Goal: Task Accomplishment & Management: Complete application form

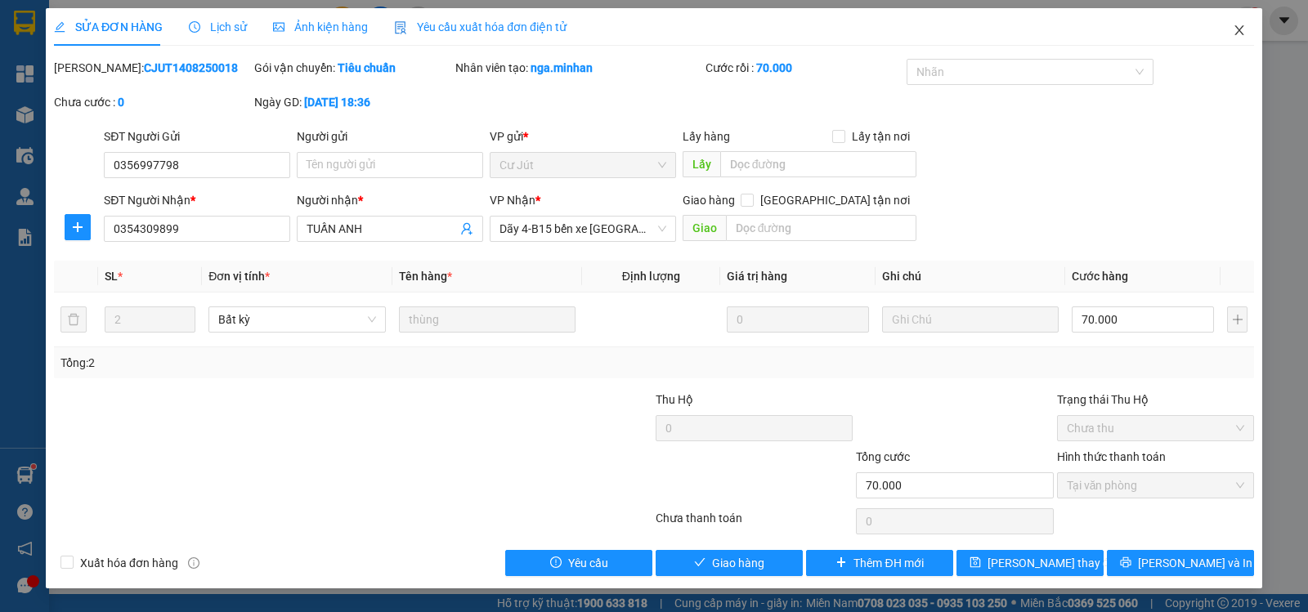
drag, startPoint x: 1241, startPoint y: 28, endPoint x: 1254, endPoint y: 25, distance: 14.3
click at [1245, 27] on icon "close" at bounding box center [1238, 30] width 13 height 13
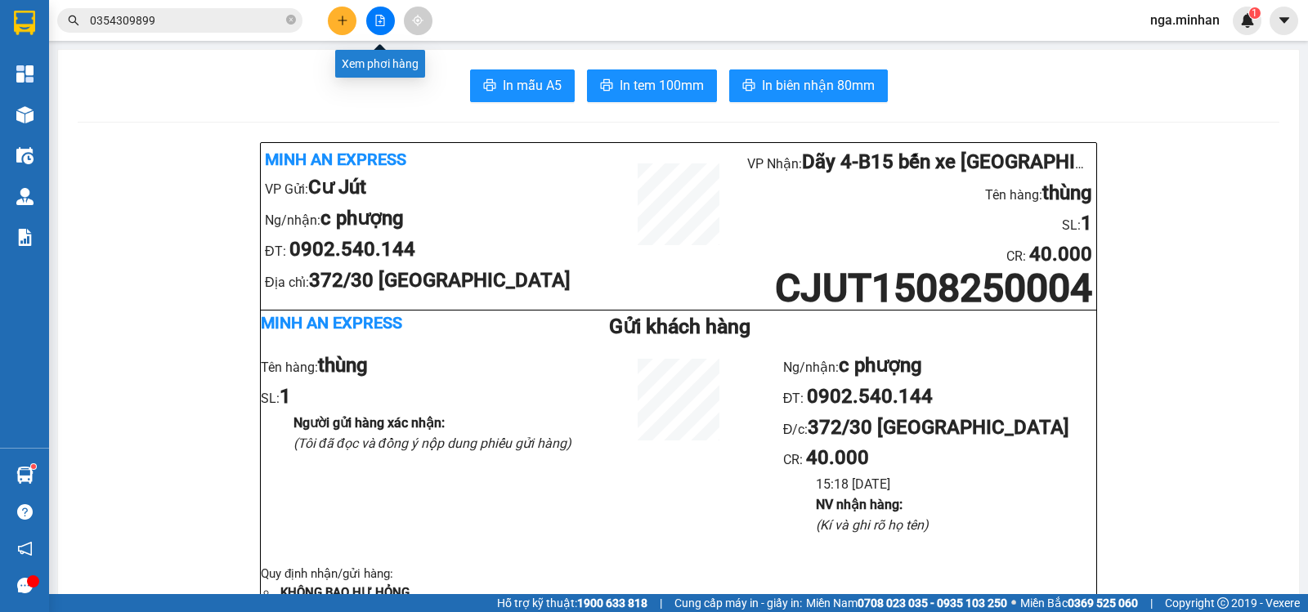
click at [374, 16] on icon "file-add" at bounding box center [379, 20] width 11 height 11
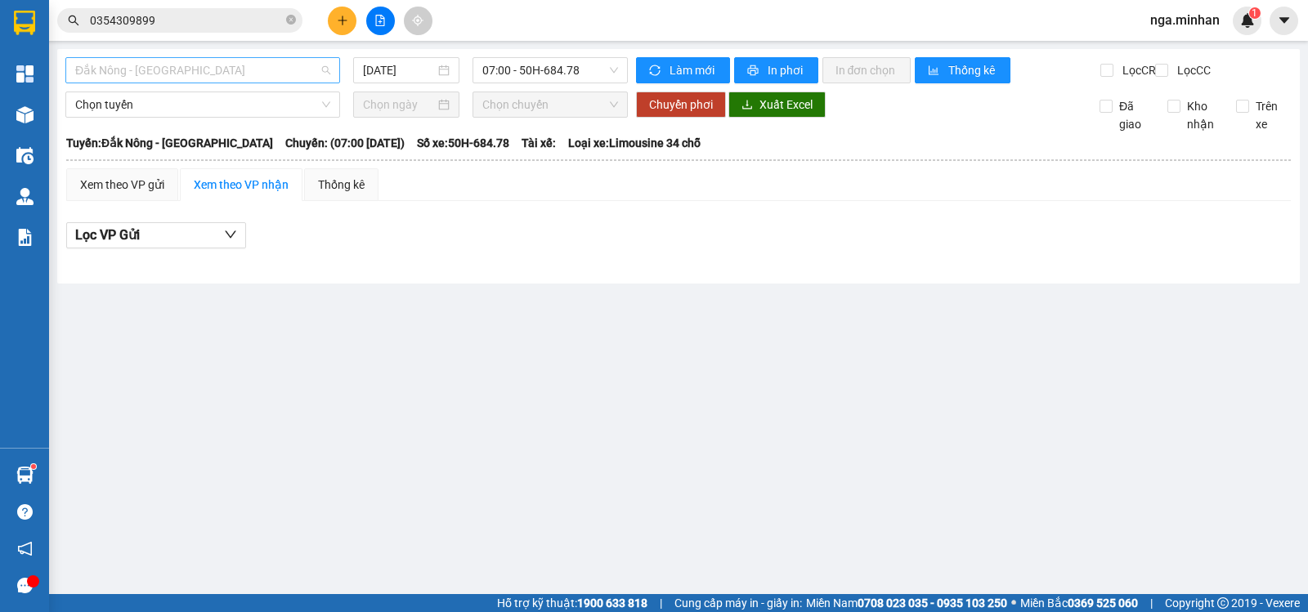
click at [205, 73] on span "Đắk Nông - [GEOGRAPHIC_DATA]" at bounding box center [202, 70] width 255 height 25
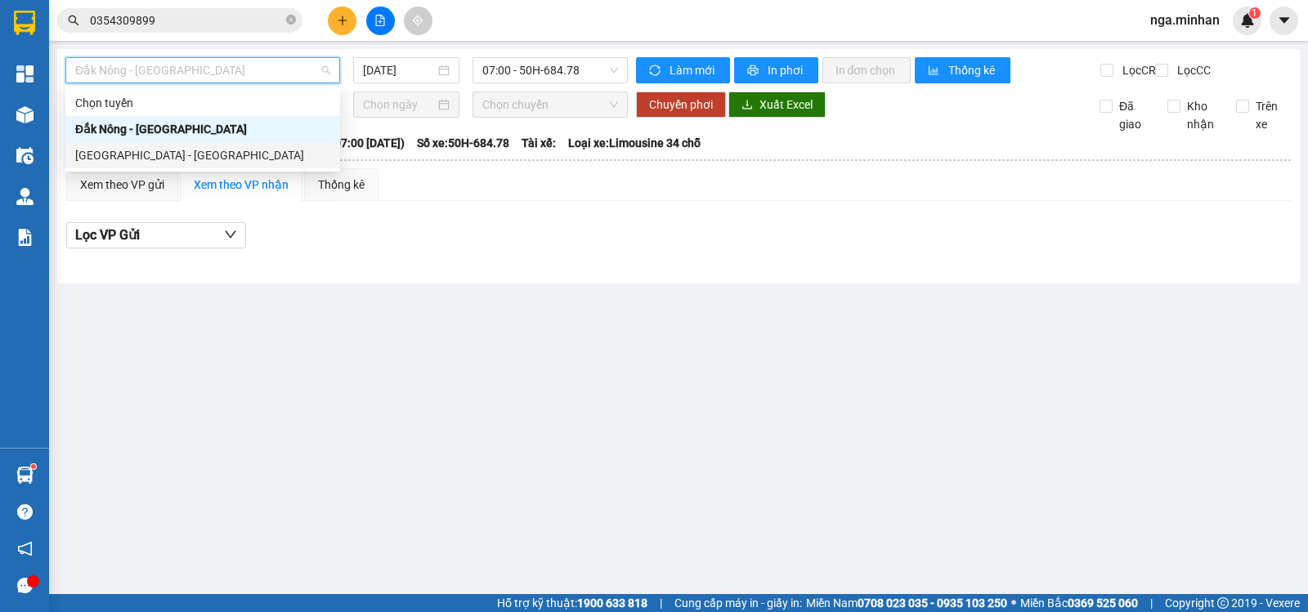
click at [168, 156] on div "[GEOGRAPHIC_DATA] - [GEOGRAPHIC_DATA]" at bounding box center [202, 155] width 255 height 18
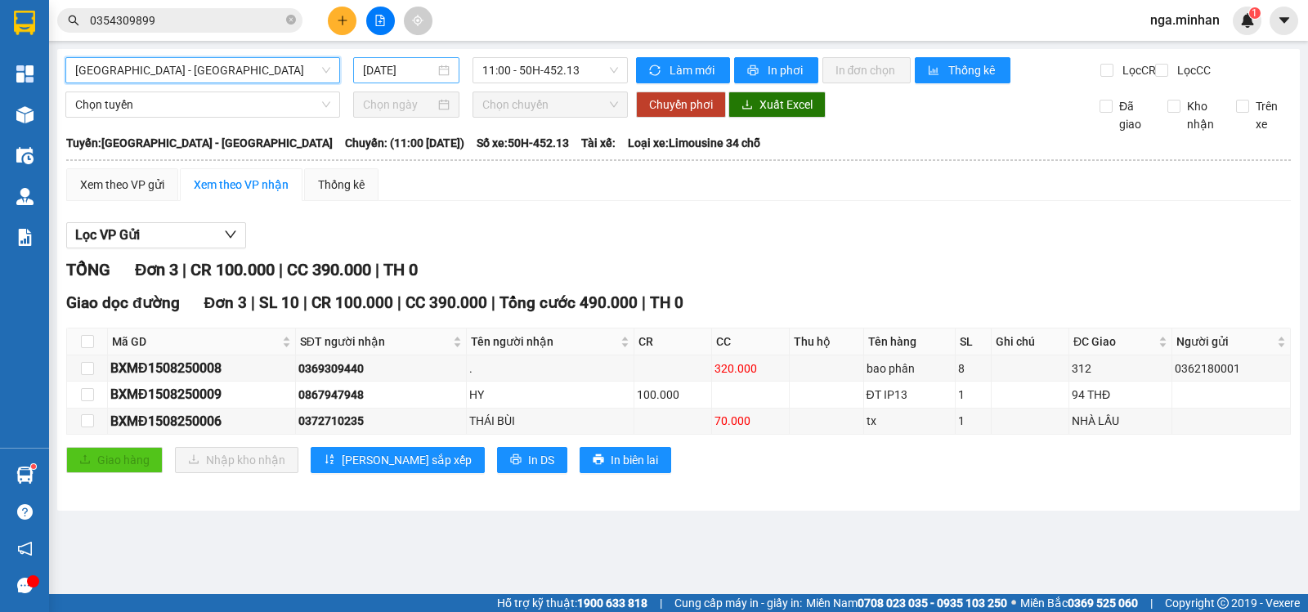
click at [371, 72] on input "[DATE]" at bounding box center [399, 70] width 73 height 18
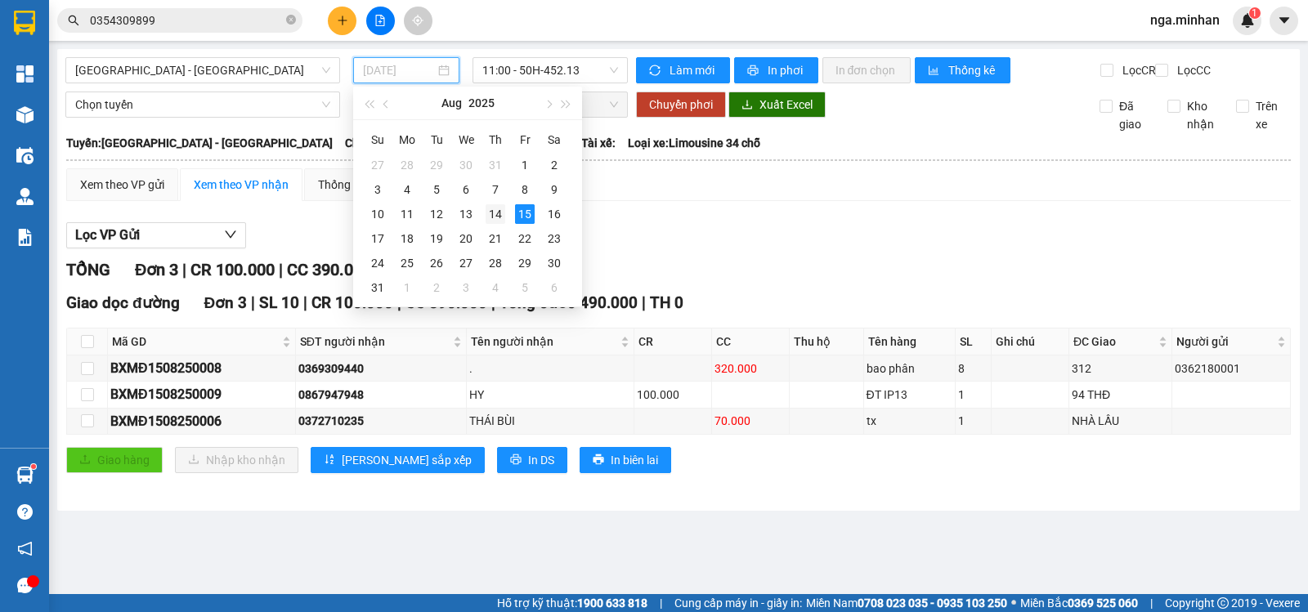
click at [494, 216] on div "14" at bounding box center [495, 214] width 20 height 20
type input "[DATE]"
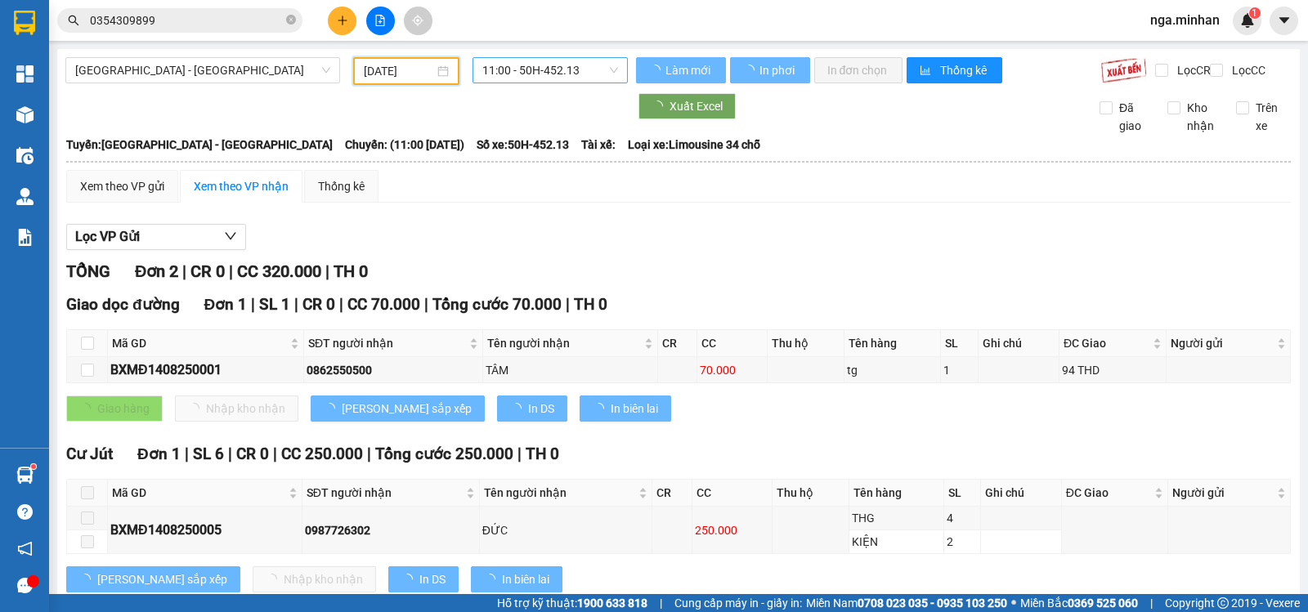
click at [551, 73] on span "11:00 - 50H-452.13" at bounding box center [549, 70] width 135 height 25
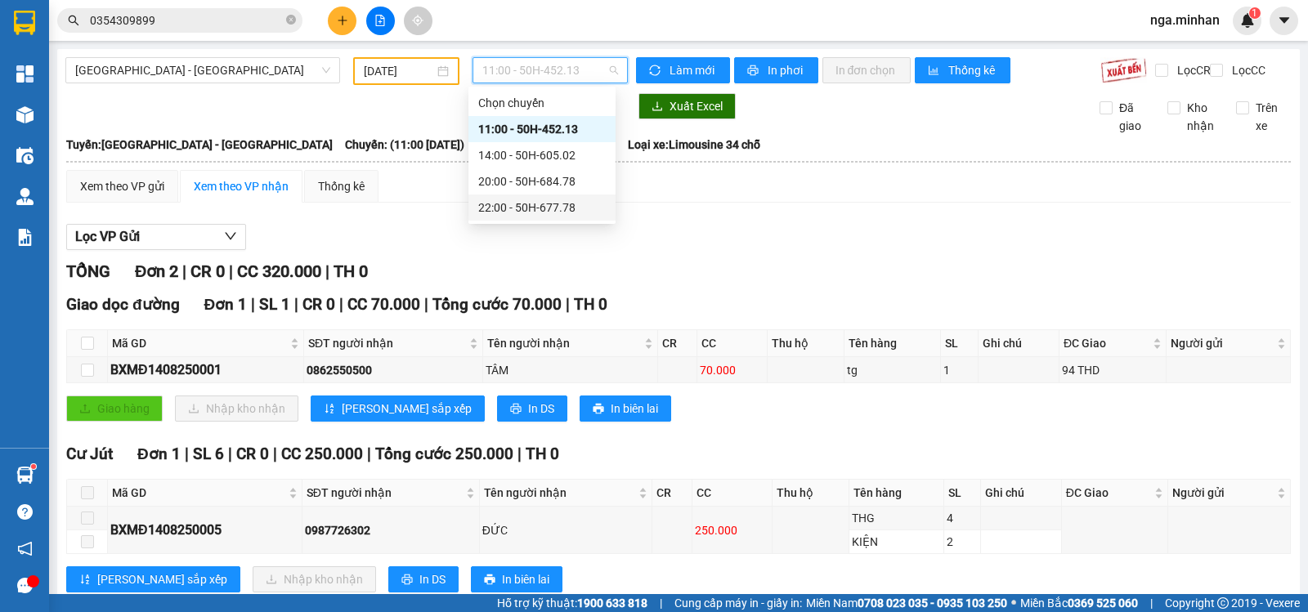
click at [575, 206] on div "22:00 - 50H-677.78" at bounding box center [541, 208] width 127 height 18
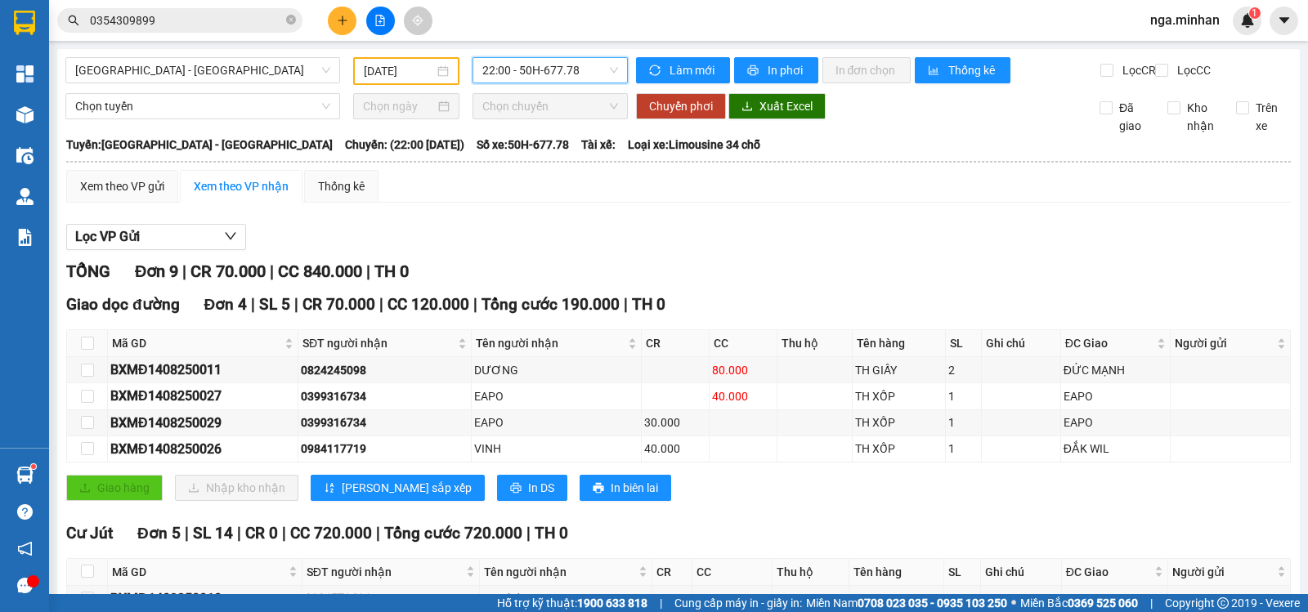
click at [559, 71] on span "22:00 - 50H-677.78" at bounding box center [549, 70] width 135 height 25
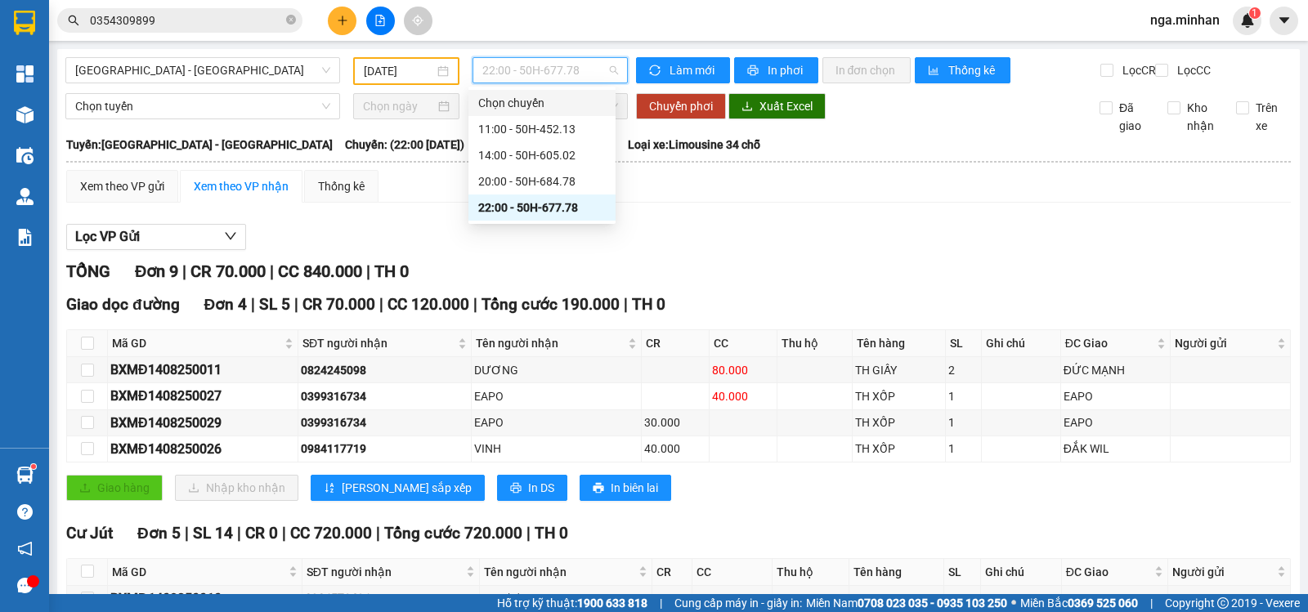
click at [555, 130] on div "11:00 - 50H-452.13" at bounding box center [541, 129] width 127 height 18
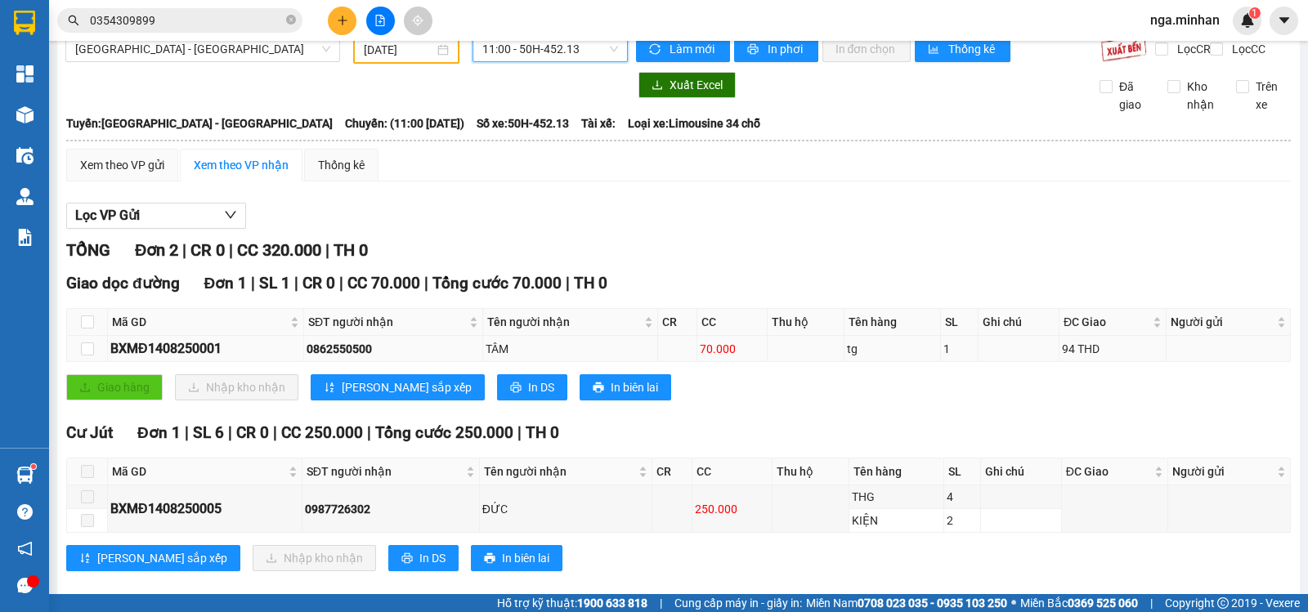
scroll to position [56, 0]
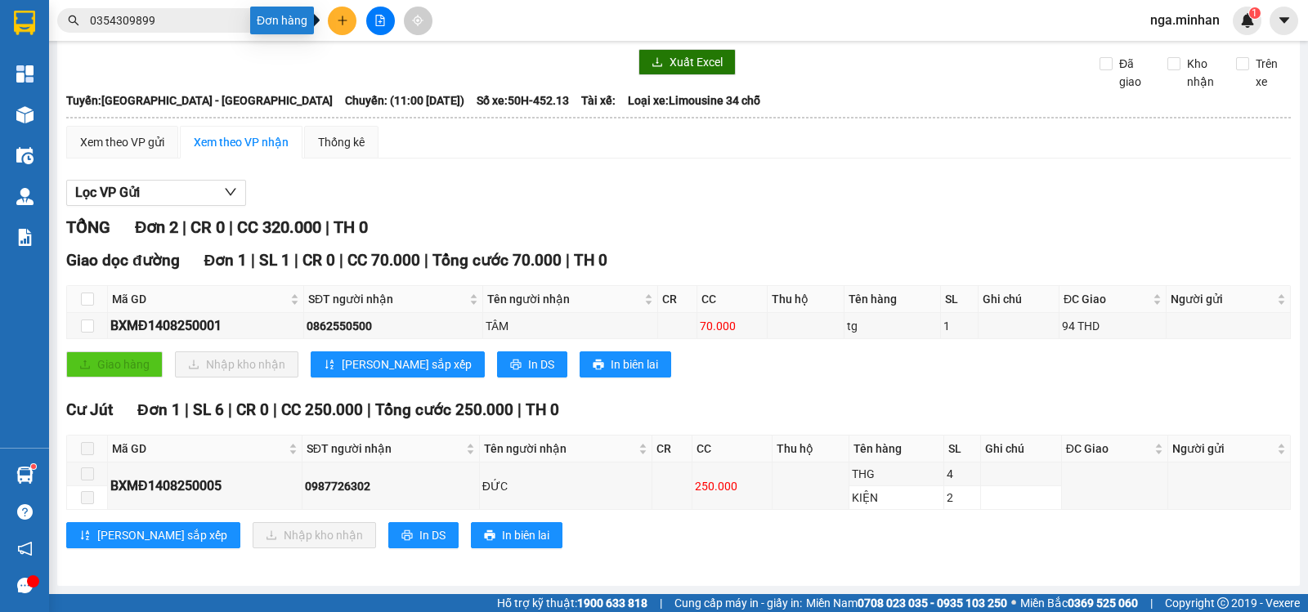
click at [335, 12] on button at bounding box center [342, 21] width 29 height 29
click at [396, 63] on div "Tạo đơn hàng" at bounding box center [406, 61] width 71 height 18
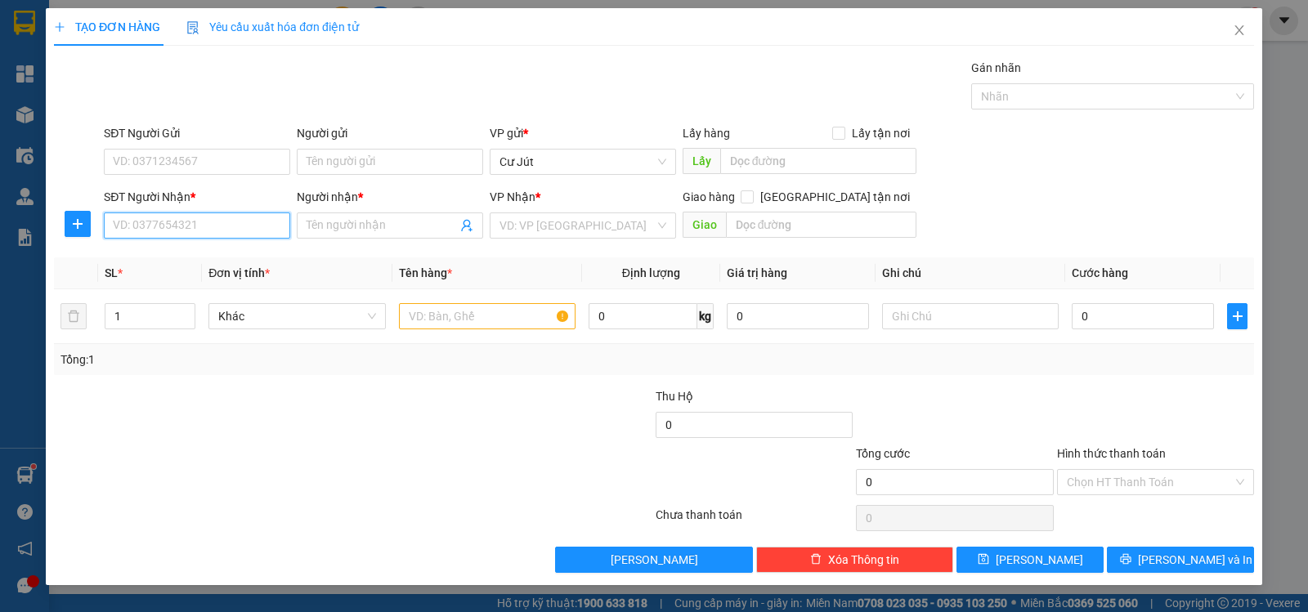
click at [266, 221] on input "SĐT Người Nhận *" at bounding box center [197, 225] width 186 height 26
type input "0933588095"
click at [168, 254] on div "0933588095 - ." at bounding box center [197, 258] width 167 height 18
type input "."
checkbox input "true"
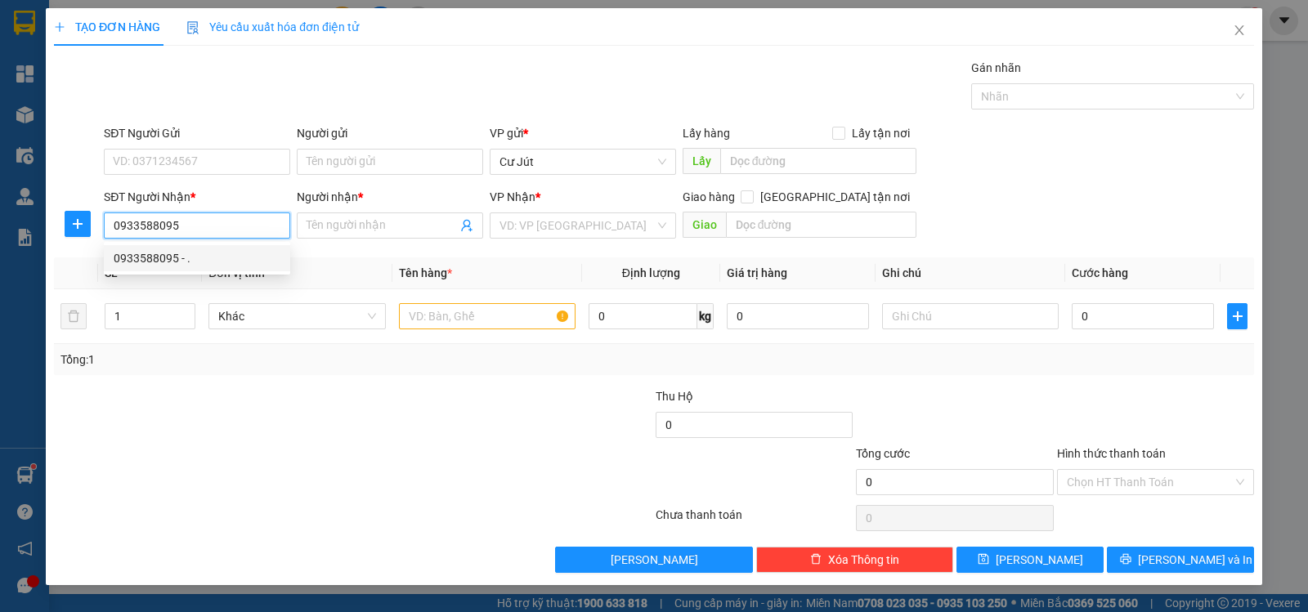
type input "102 [PERSON_NAME] - THỦ [GEOGRAPHIC_DATA]"
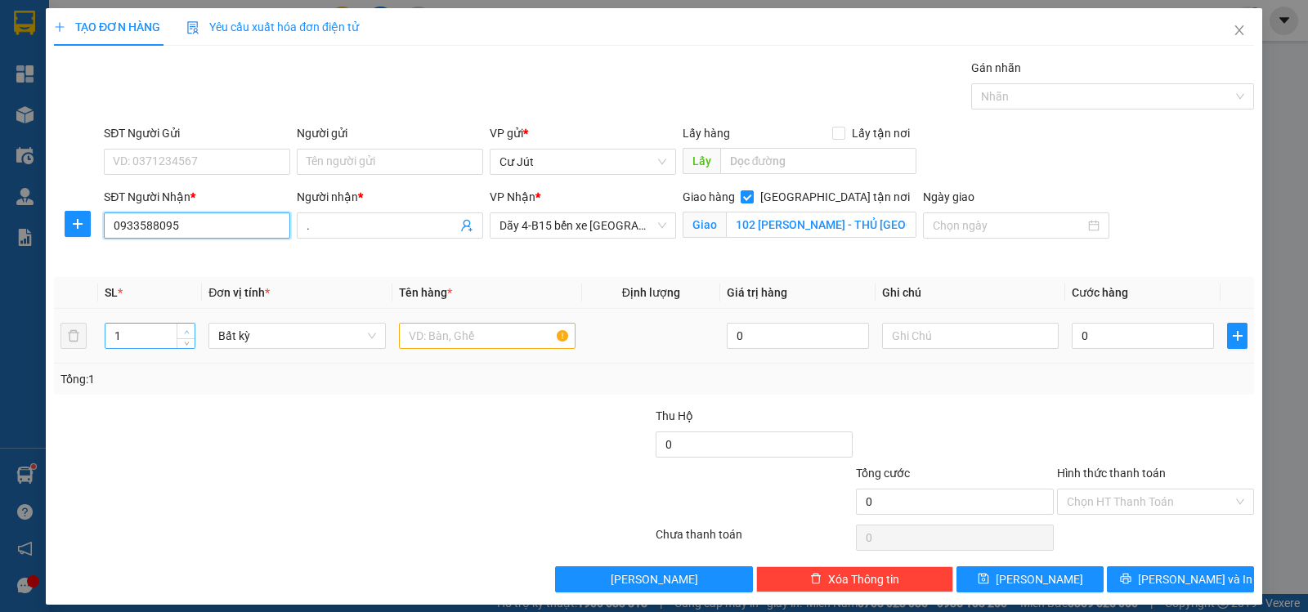
type input "0933588095"
click at [186, 327] on span "up" at bounding box center [186, 332] width 10 height 10
click at [184, 329] on icon "up" at bounding box center [187, 332] width 6 height 6
type input "4"
click at [184, 329] on icon "up" at bounding box center [187, 332] width 6 height 6
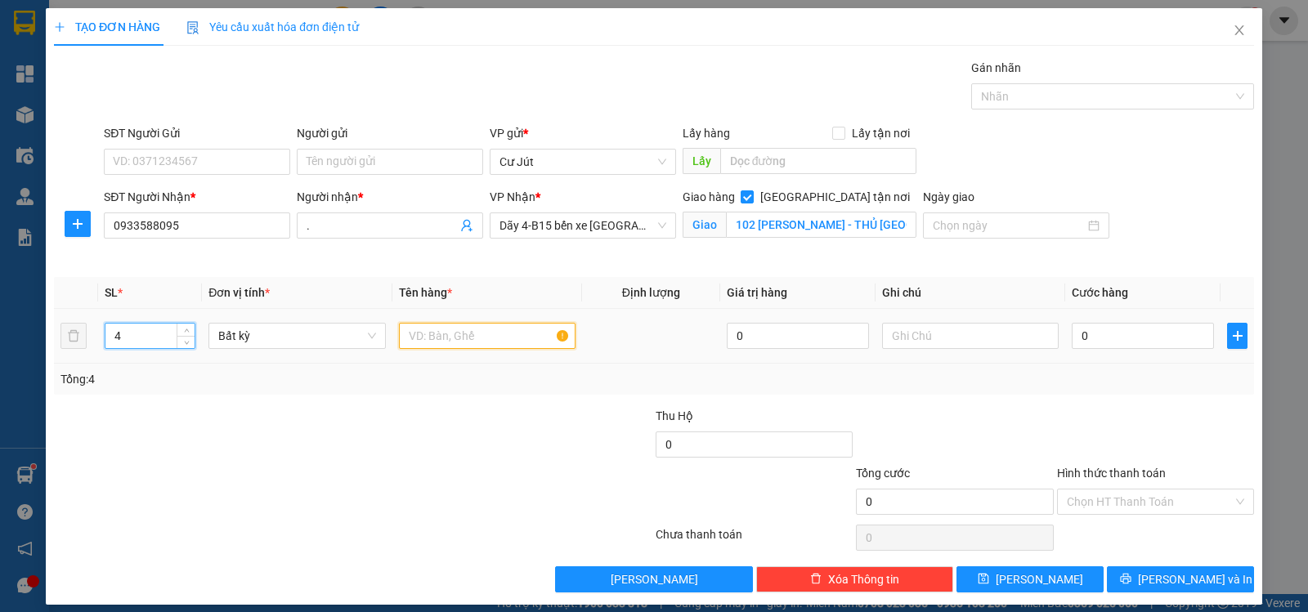
click at [485, 342] on input "text" at bounding box center [487, 336] width 177 height 26
type input "thùng"
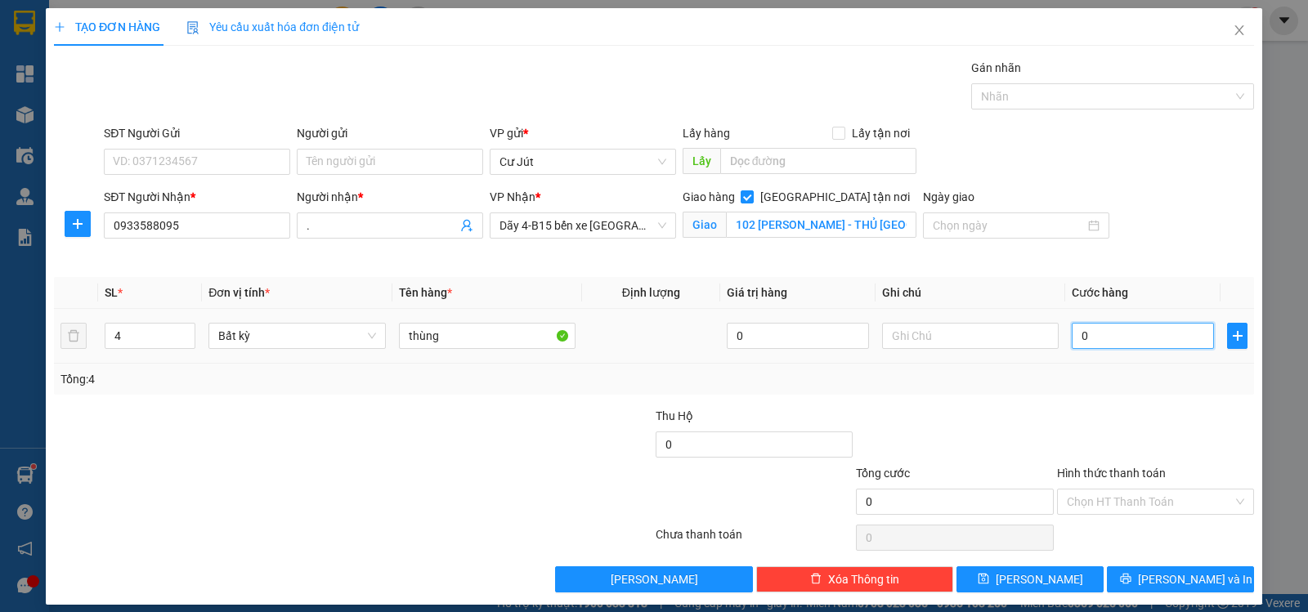
click at [1119, 338] on input "0" at bounding box center [1142, 336] width 142 height 26
type input "1"
type input "16"
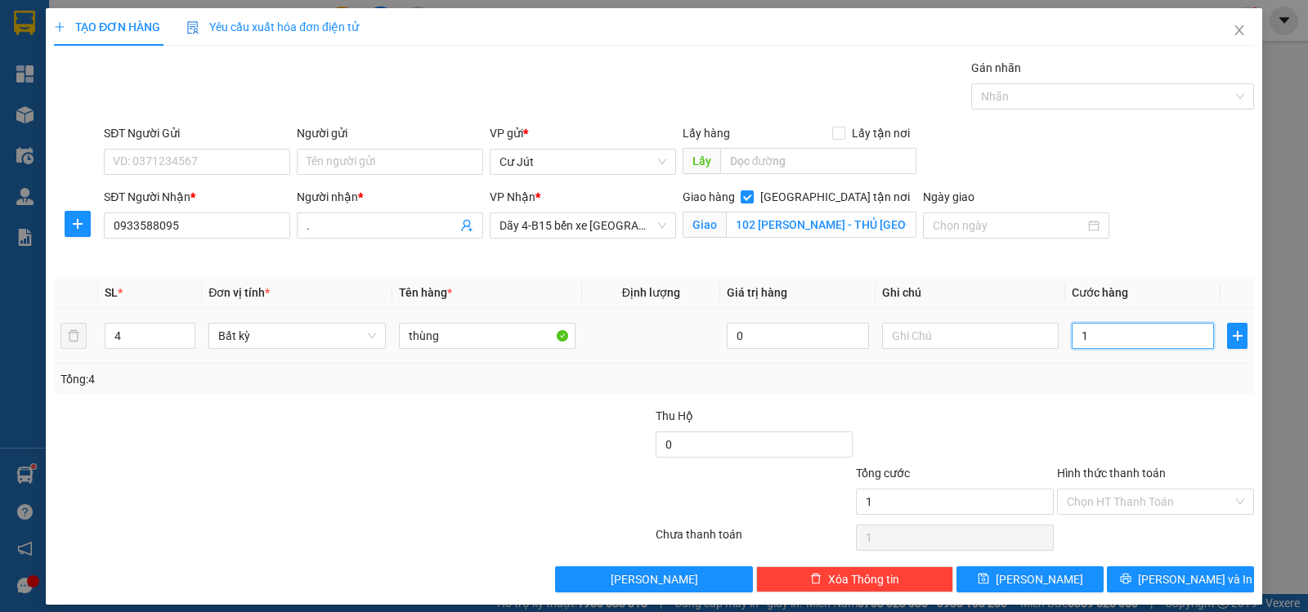
type input "16"
type input "160"
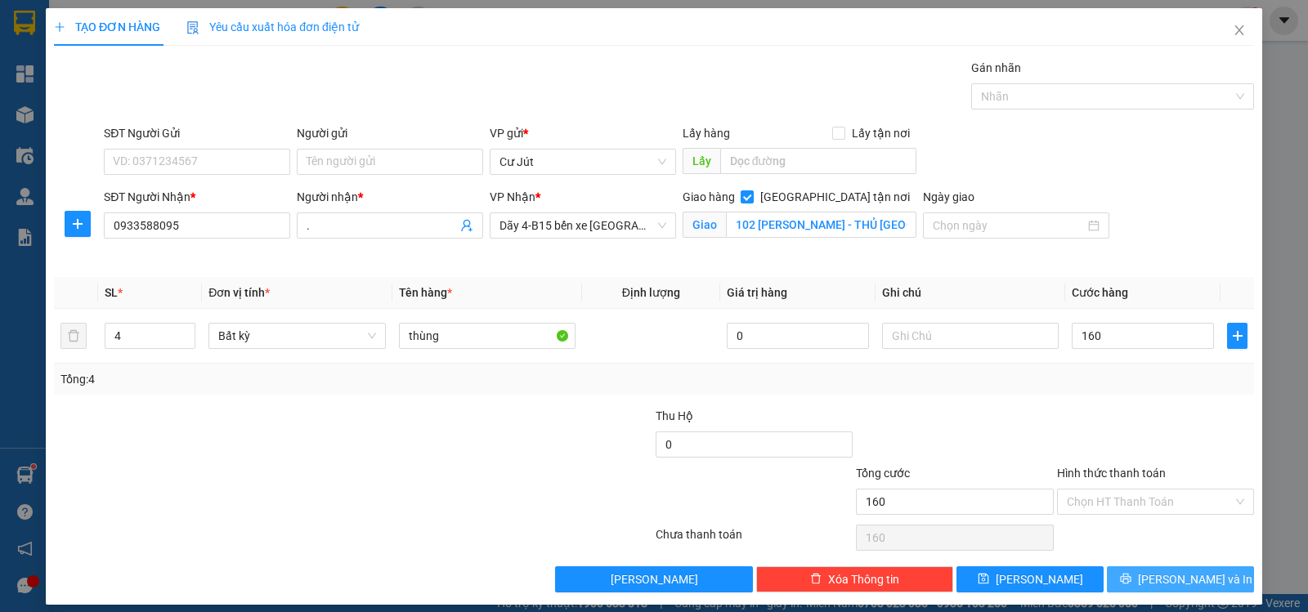
type input "160.000"
click at [1156, 575] on span "[PERSON_NAME] và In" at bounding box center [1195, 579] width 114 height 18
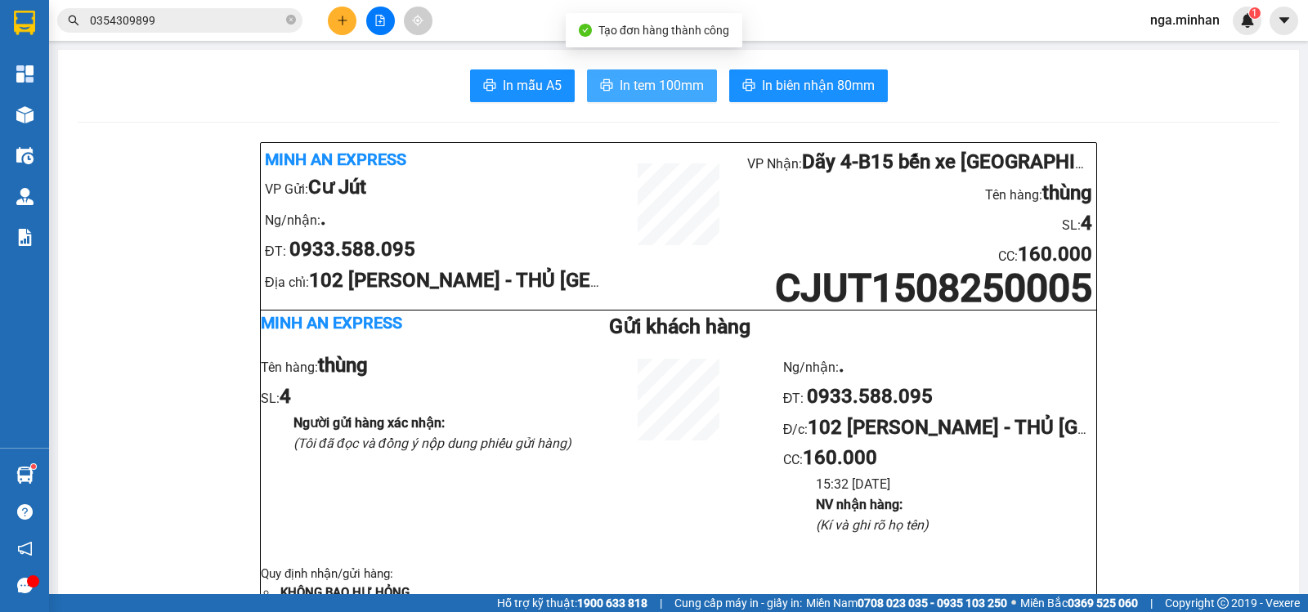
click at [668, 86] on span "In tem 100mm" at bounding box center [661, 85] width 84 height 20
click at [647, 87] on span "In tem 100mm" at bounding box center [661, 85] width 84 height 20
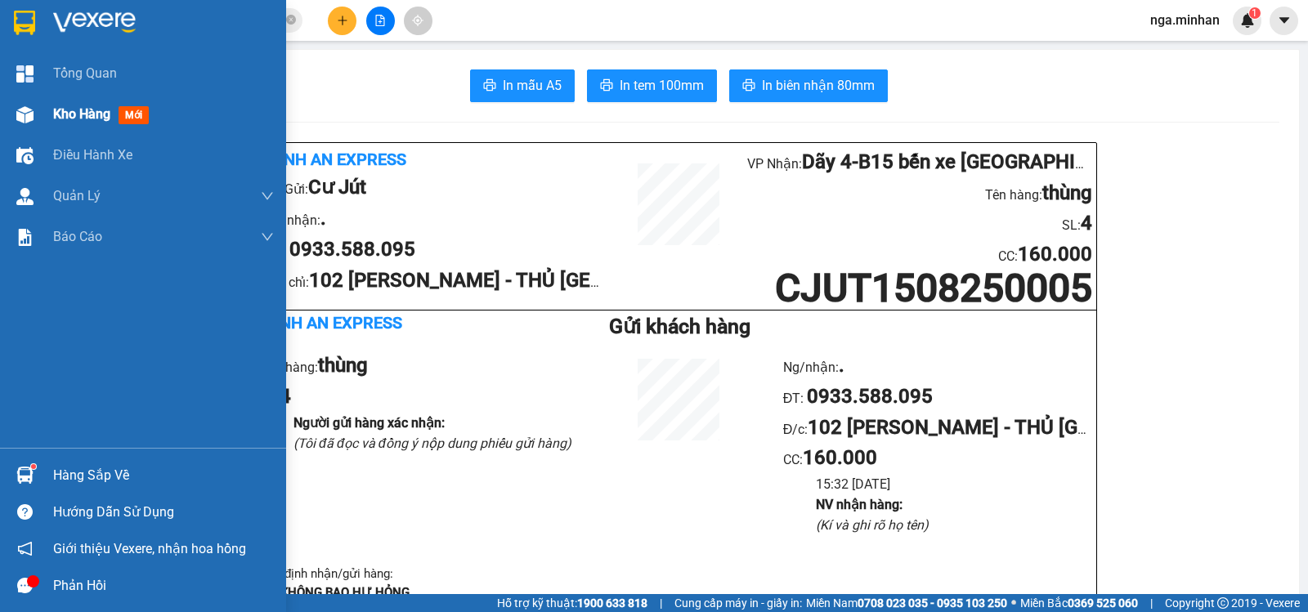
click at [46, 106] on div "Kho hàng mới" at bounding box center [143, 114] width 286 height 41
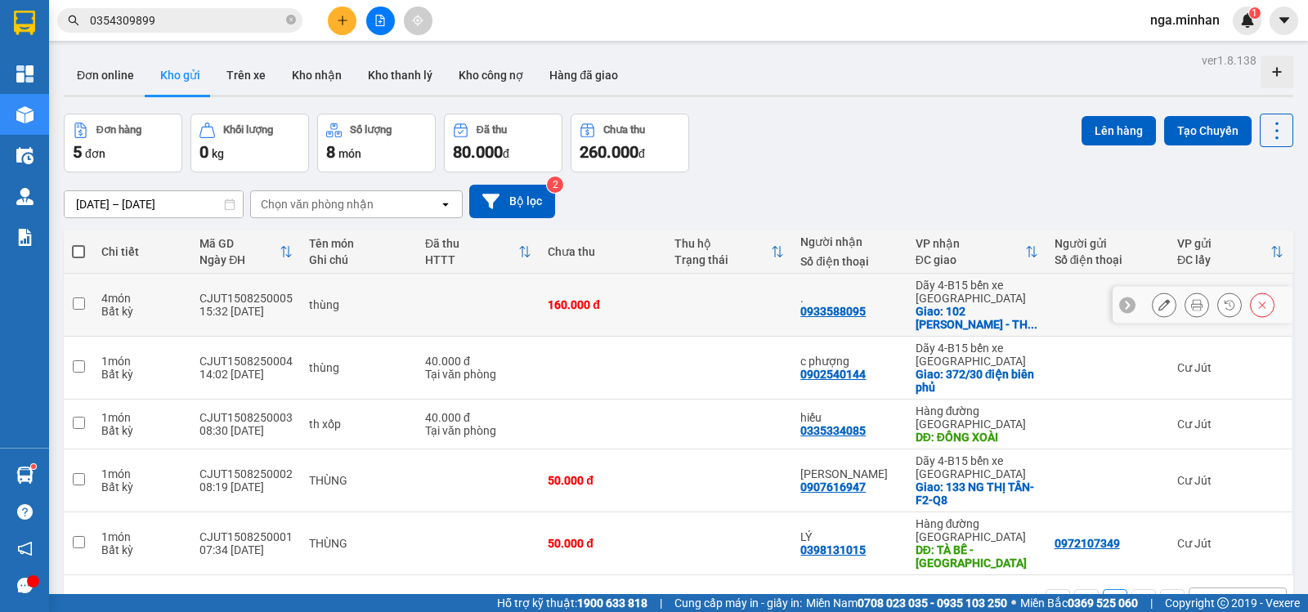
click at [1184, 302] on div at bounding box center [1196, 305] width 25 height 25
click at [1191, 301] on icon at bounding box center [1196, 304] width 11 height 11
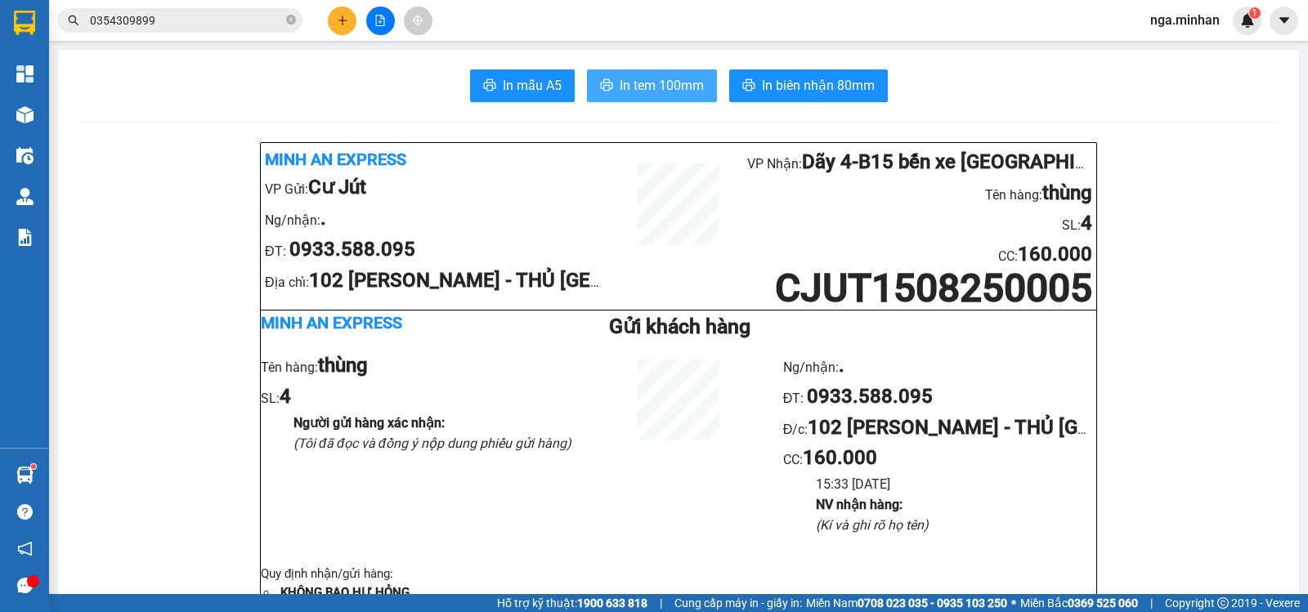
click at [654, 79] on span "In tem 100mm" at bounding box center [661, 85] width 84 height 20
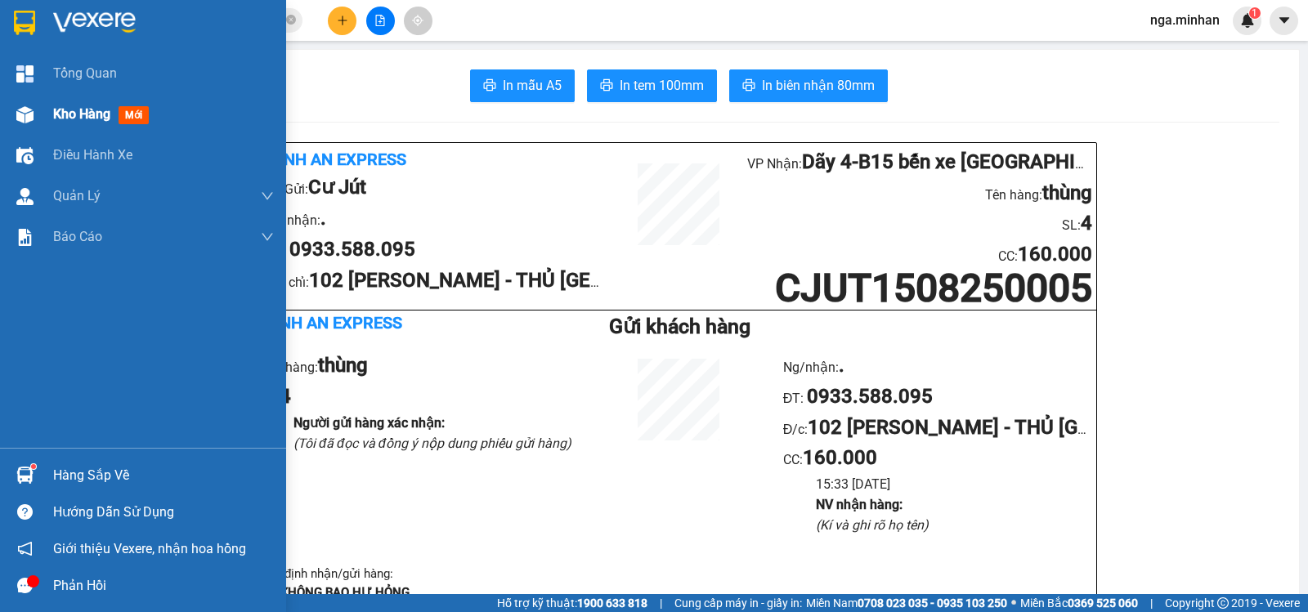
click at [45, 118] on div "Kho hàng mới" at bounding box center [143, 114] width 286 height 41
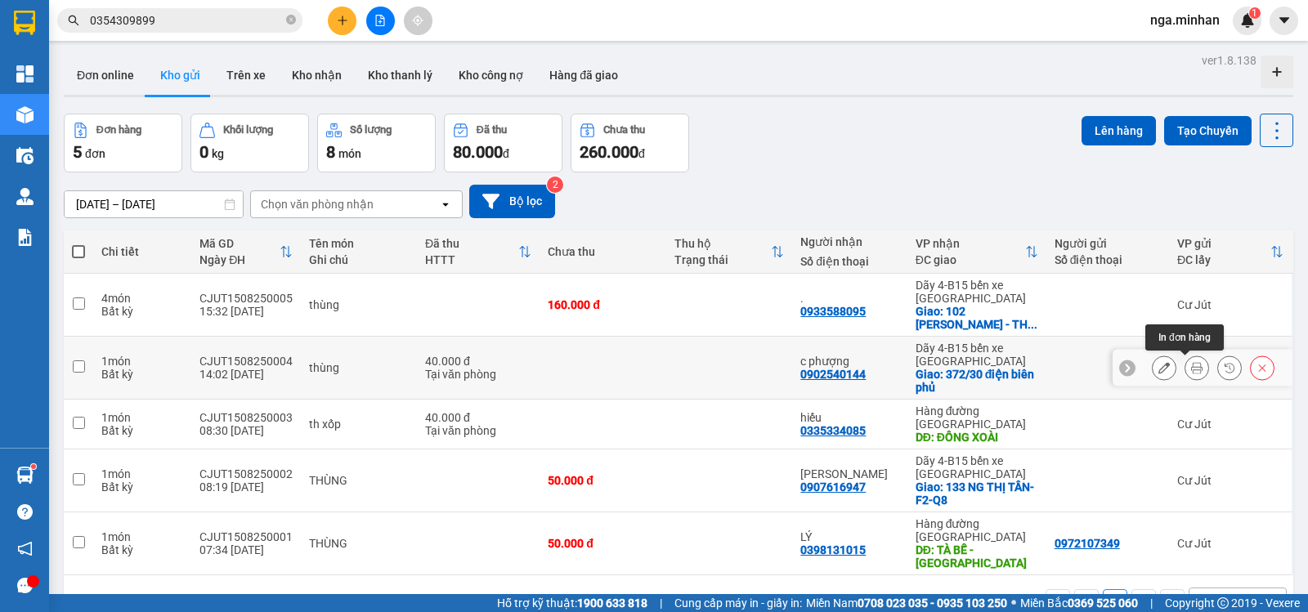
click at [1192, 364] on button at bounding box center [1196, 368] width 23 height 29
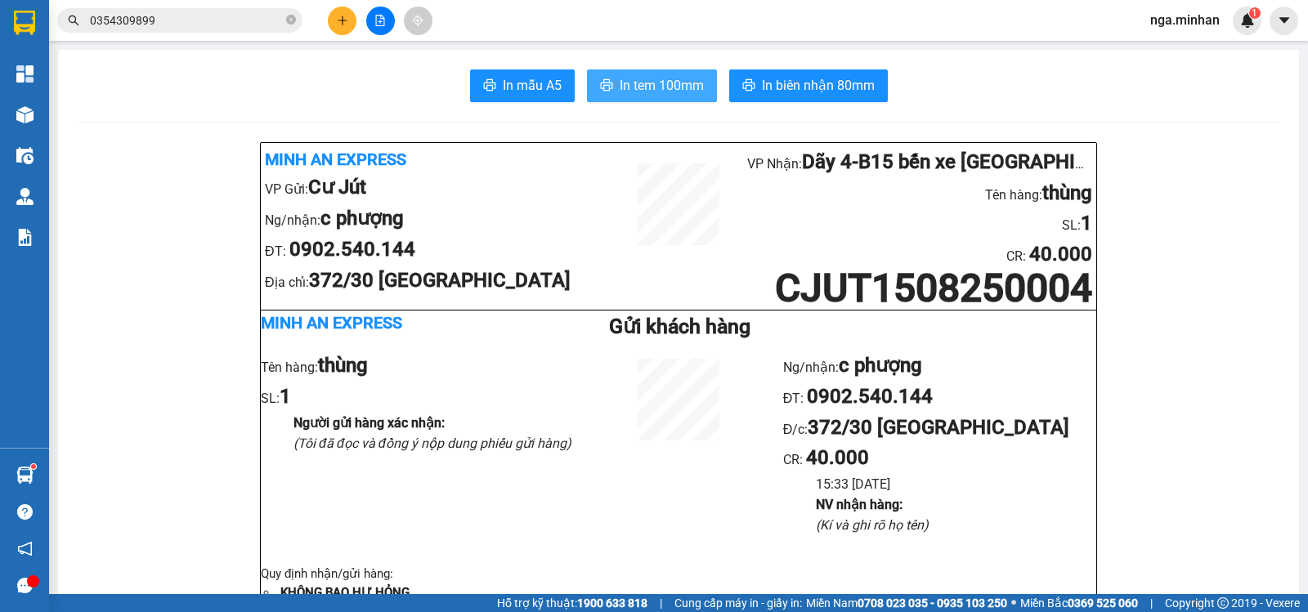
click at [655, 83] on span "In tem 100mm" at bounding box center [661, 85] width 84 height 20
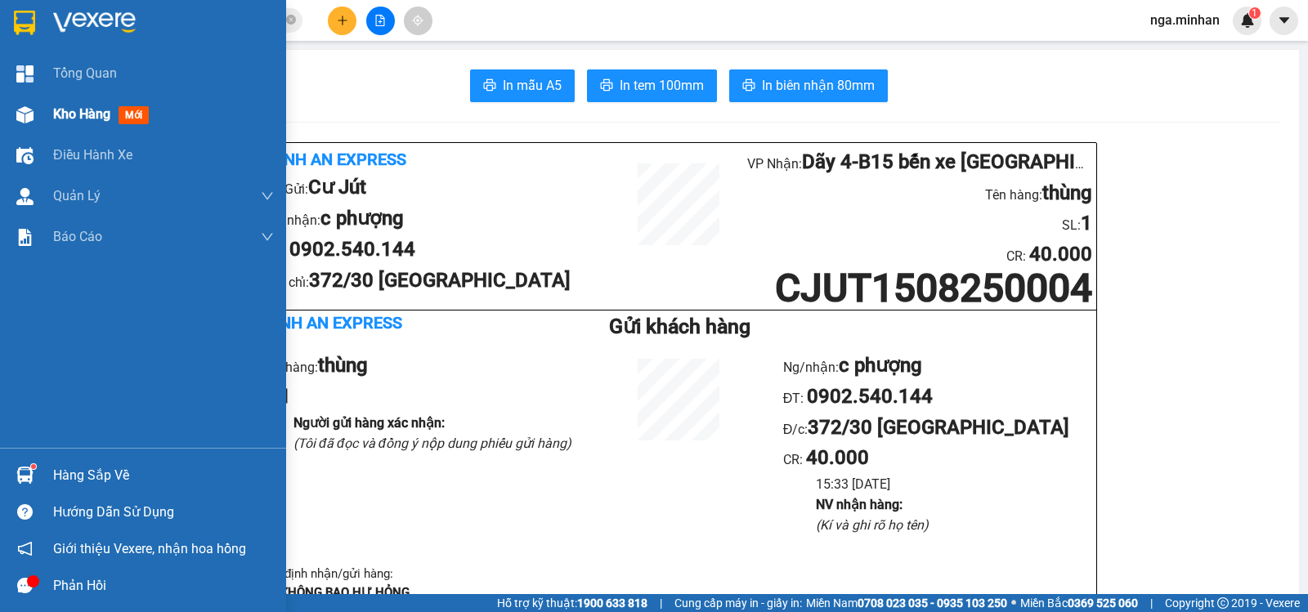
click at [95, 116] on span "Kho hàng" at bounding box center [81, 114] width 57 height 16
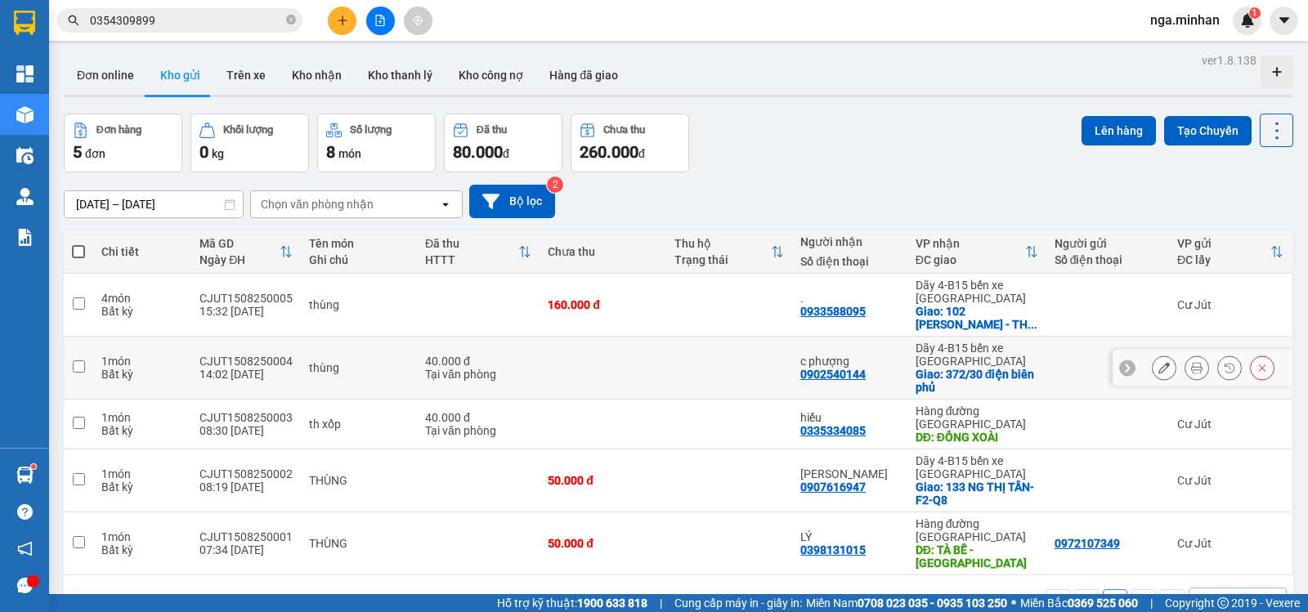
click at [1194, 364] on button at bounding box center [1196, 368] width 23 height 29
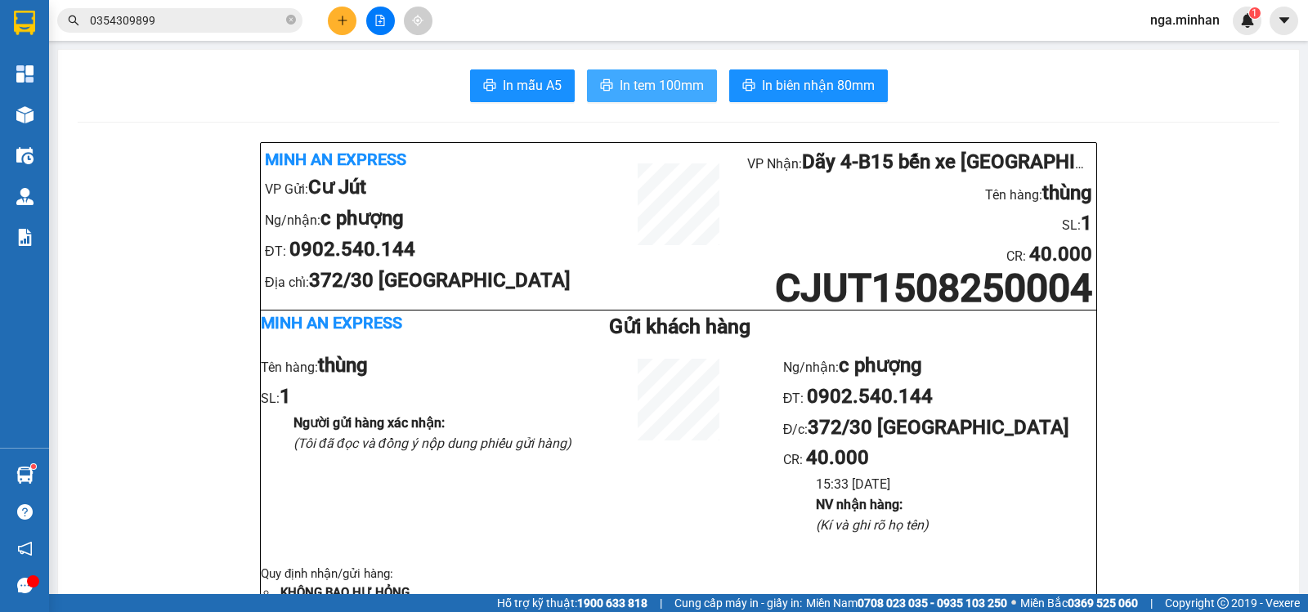
click at [674, 89] on span "In tem 100mm" at bounding box center [661, 85] width 84 height 20
click at [337, 18] on icon "plus" at bounding box center [342, 20] width 11 height 11
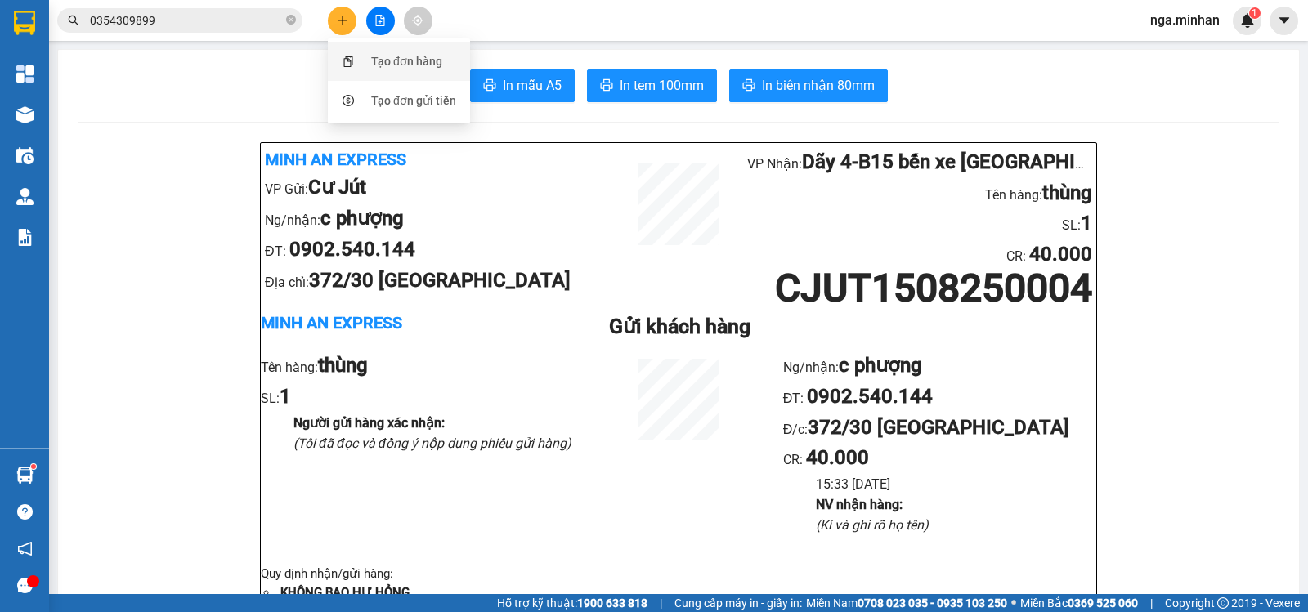
click at [389, 66] on div "Tạo đơn hàng" at bounding box center [406, 61] width 71 height 18
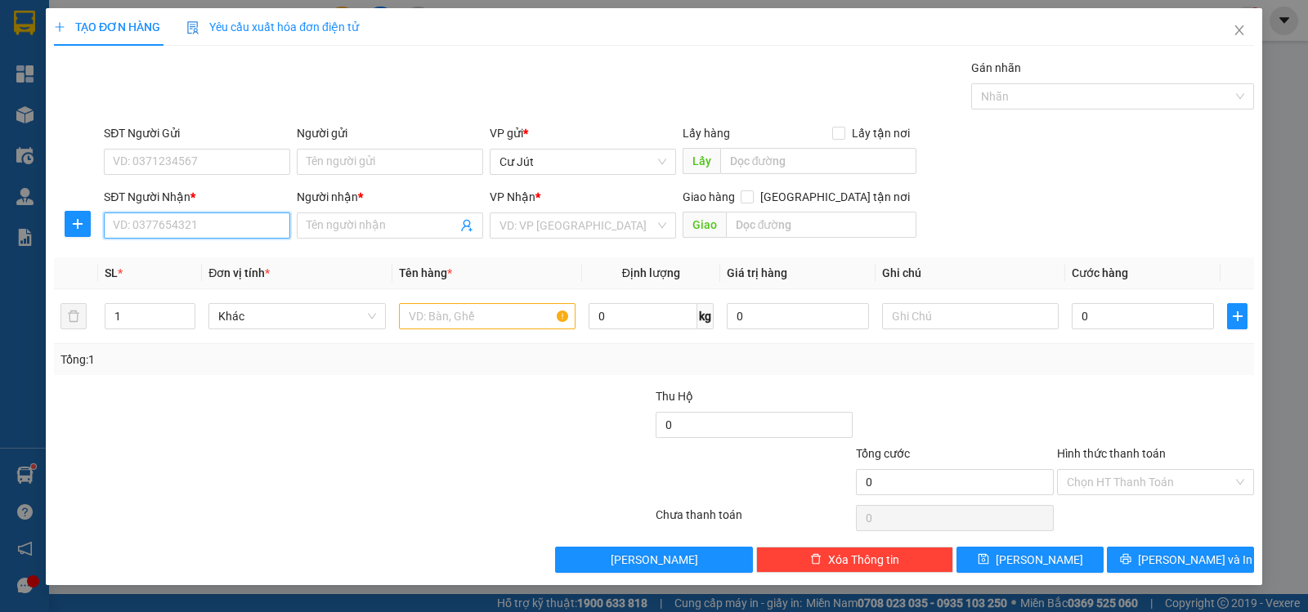
drag, startPoint x: 192, startPoint y: 220, endPoint x: 205, endPoint y: 218, distance: 13.2
click at [205, 218] on input "SĐT Người Nhận *" at bounding box center [197, 225] width 186 height 26
type input "0905664848"
click at [244, 263] on div "0905664848 - [PERSON_NAME]" at bounding box center [197, 258] width 167 height 18
type input "phượng kim"
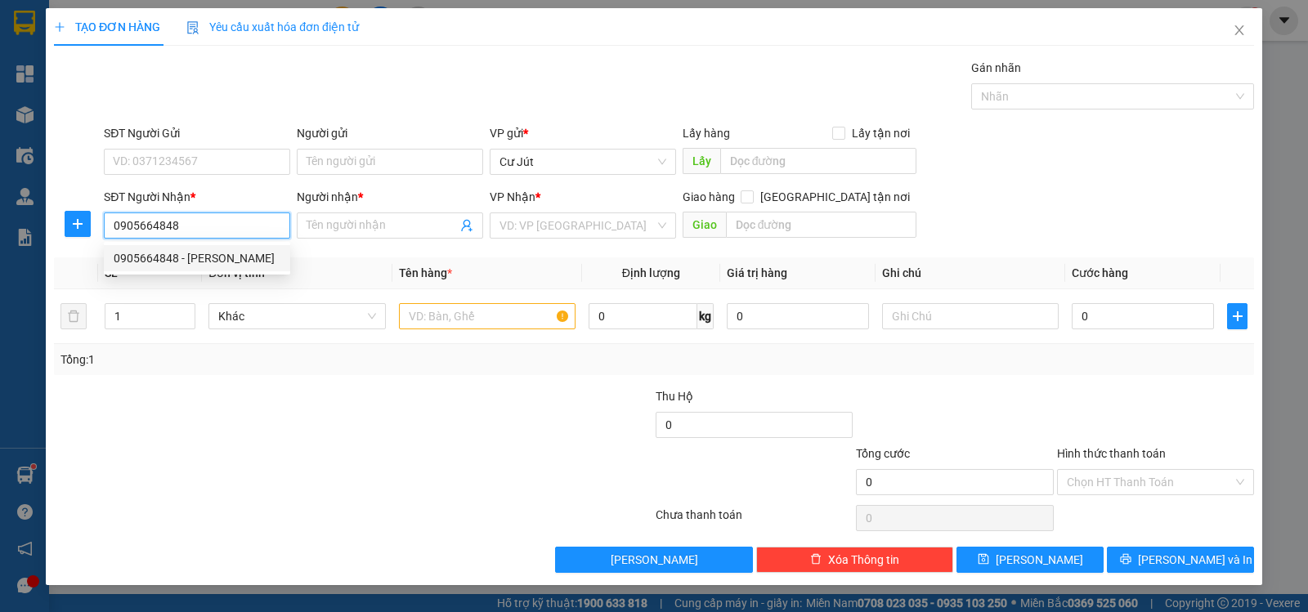
checkbox input "true"
type input "537/10c [PERSON_NAME] - gò vấp"
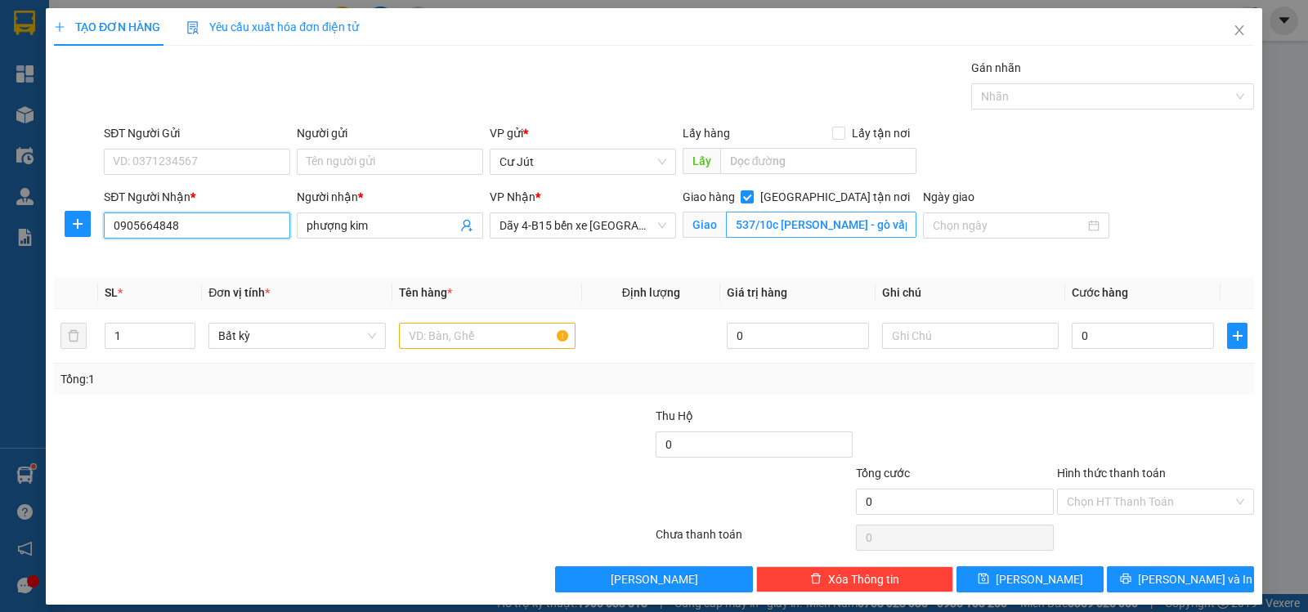
type input "0905664848"
click at [832, 226] on input "537/10c [PERSON_NAME] - gò vấp" at bounding box center [821, 225] width 191 height 26
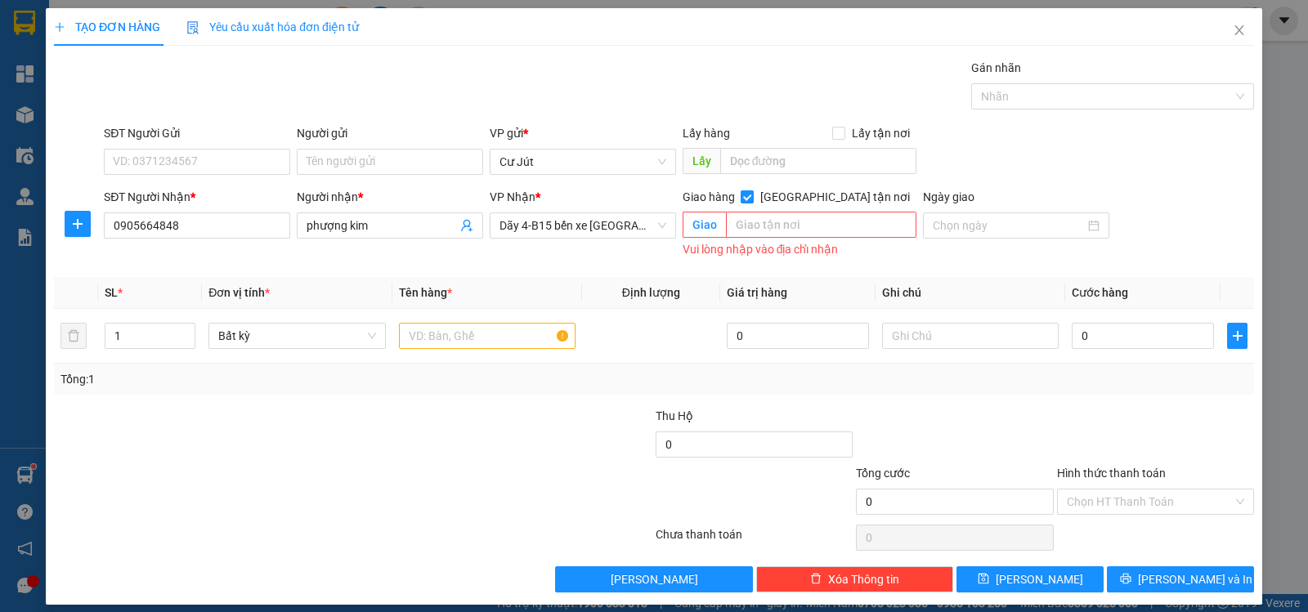
click at [836, 195] on span "[GEOGRAPHIC_DATA] tận nơi" at bounding box center [834, 197] width 163 height 18
click at [752, 195] on input "[GEOGRAPHIC_DATA] tận nơi" at bounding box center [745, 195] width 11 height 11
checkbox input "false"
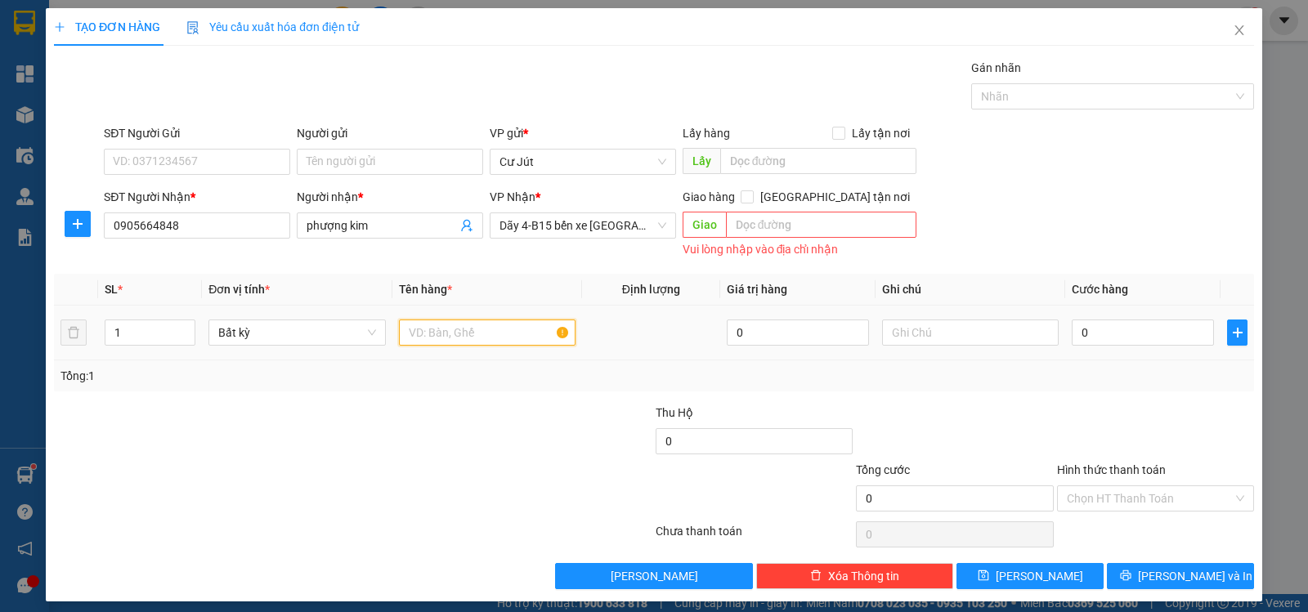
click at [454, 331] on input "text" at bounding box center [487, 333] width 177 height 26
type input "thùng"
click at [1124, 320] on input "0" at bounding box center [1142, 333] width 142 height 26
type input "4"
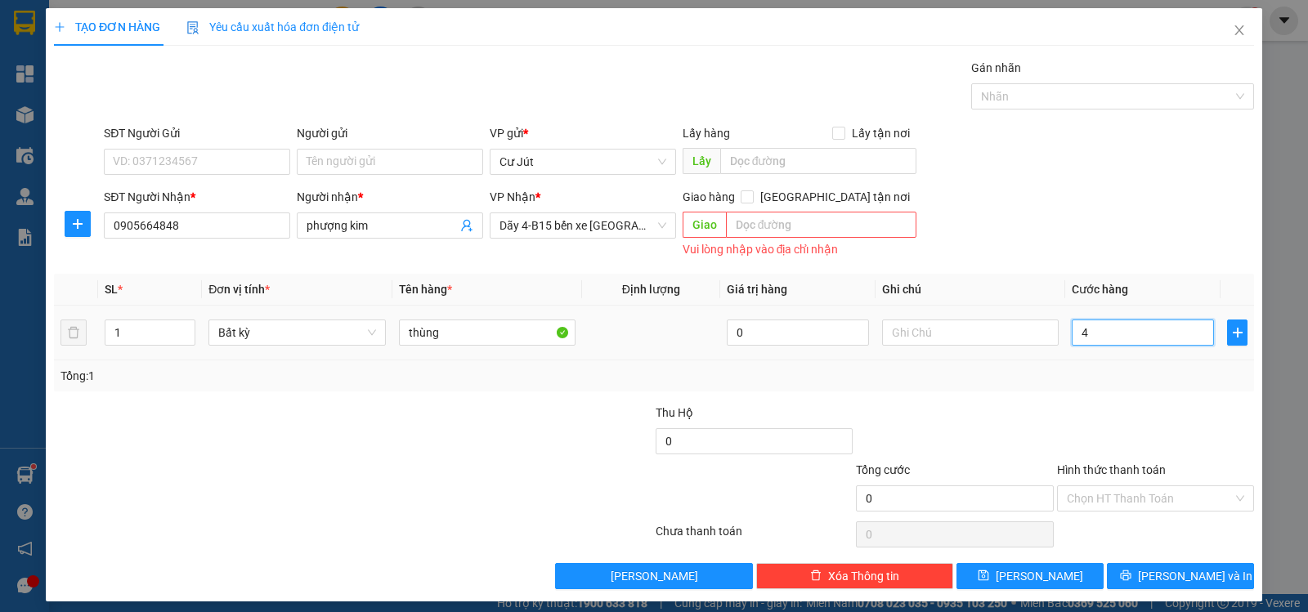
type input "4"
type input "40"
type input "40.000"
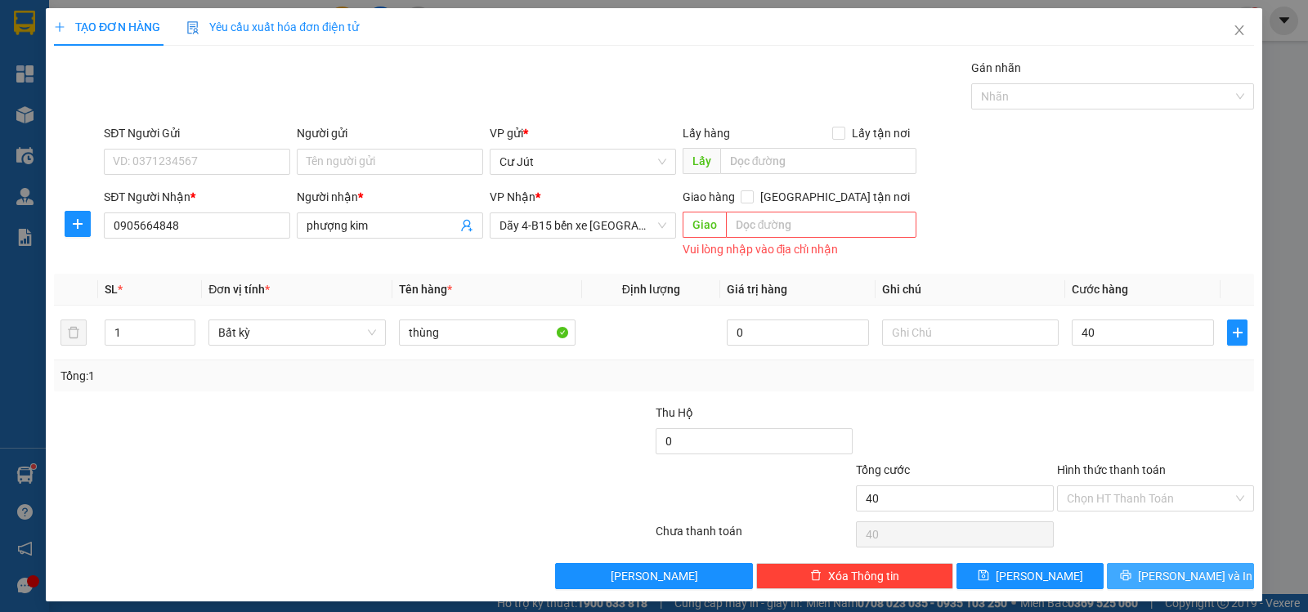
type input "40.000"
click at [1131, 581] on icon "printer" at bounding box center [1125, 575] width 11 height 11
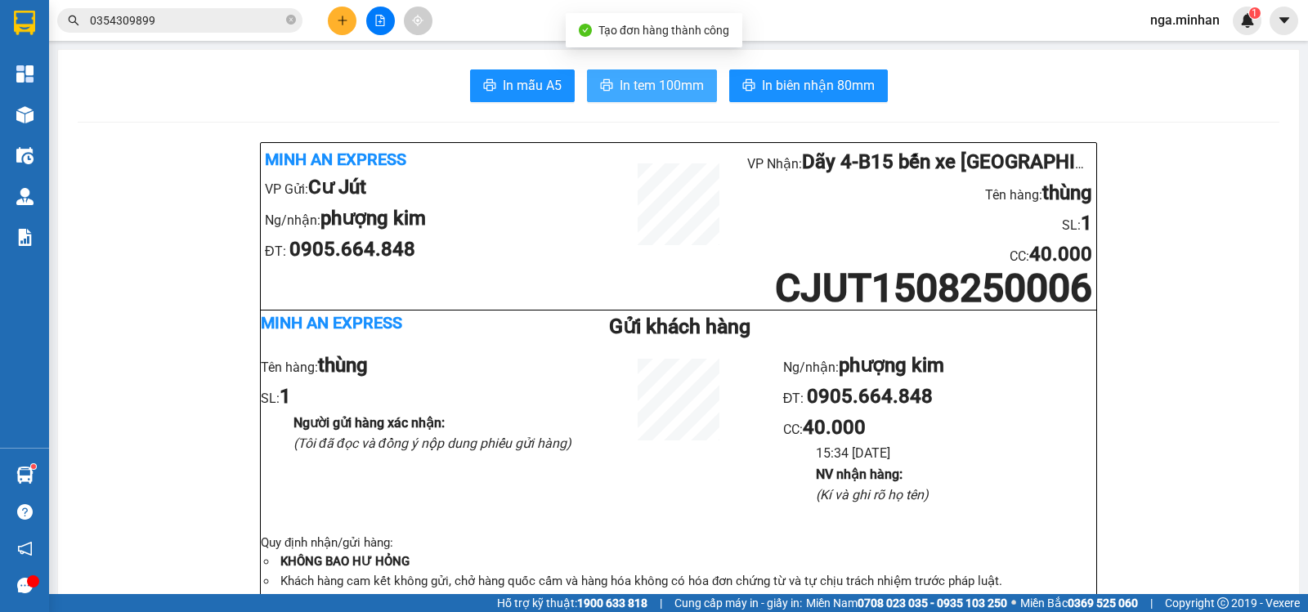
click at [684, 74] on button "In tem 100mm" at bounding box center [652, 85] width 130 height 33
